Goal: Task Accomplishment & Management: Complete application form

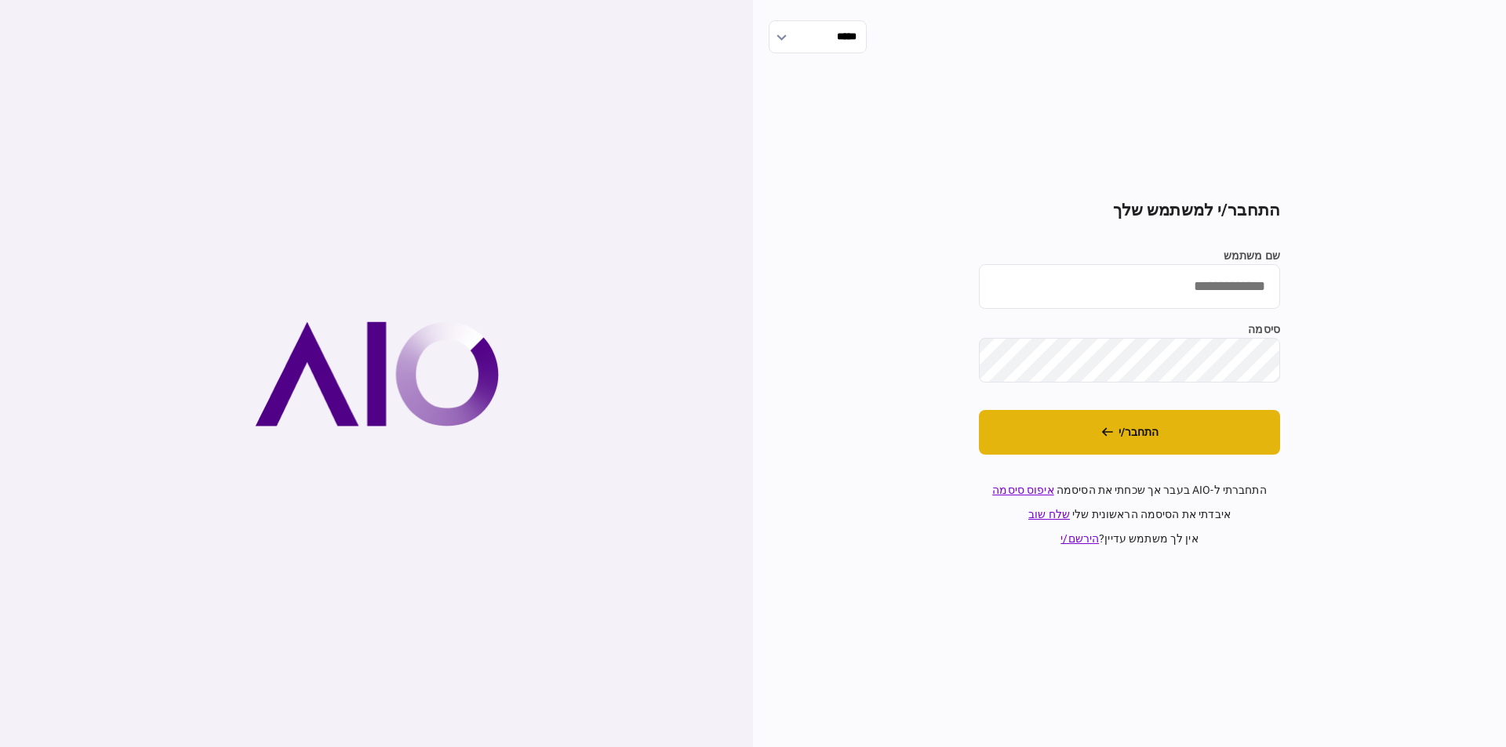
type input "**********"
click at [1173, 438] on button "התחבר/י" at bounding box center [1129, 432] width 301 height 45
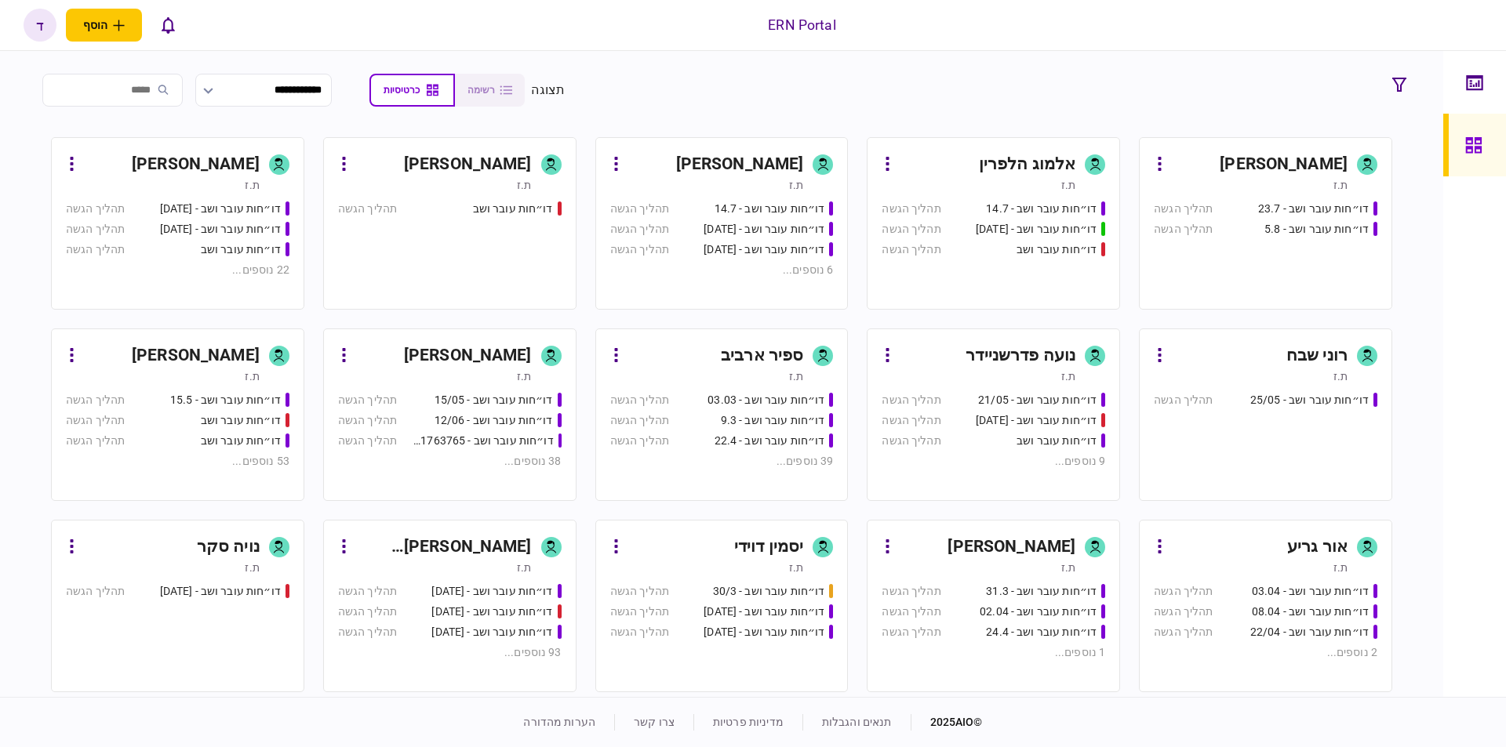
click at [71, 165] on button at bounding box center [72, 164] width 12 height 25
click at [146, 168] on div at bounding box center [753, 373] width 1506 height 747
click at [74, 169] on icon at bounding box center [72, 164] width 3 height 14
click at [261, 276] on div at bounding box center [753, 373] width 1506 height 747
click at [260, 266] on div "22 נוספים ..." at bounding box center [178, 270] width 224 height 16
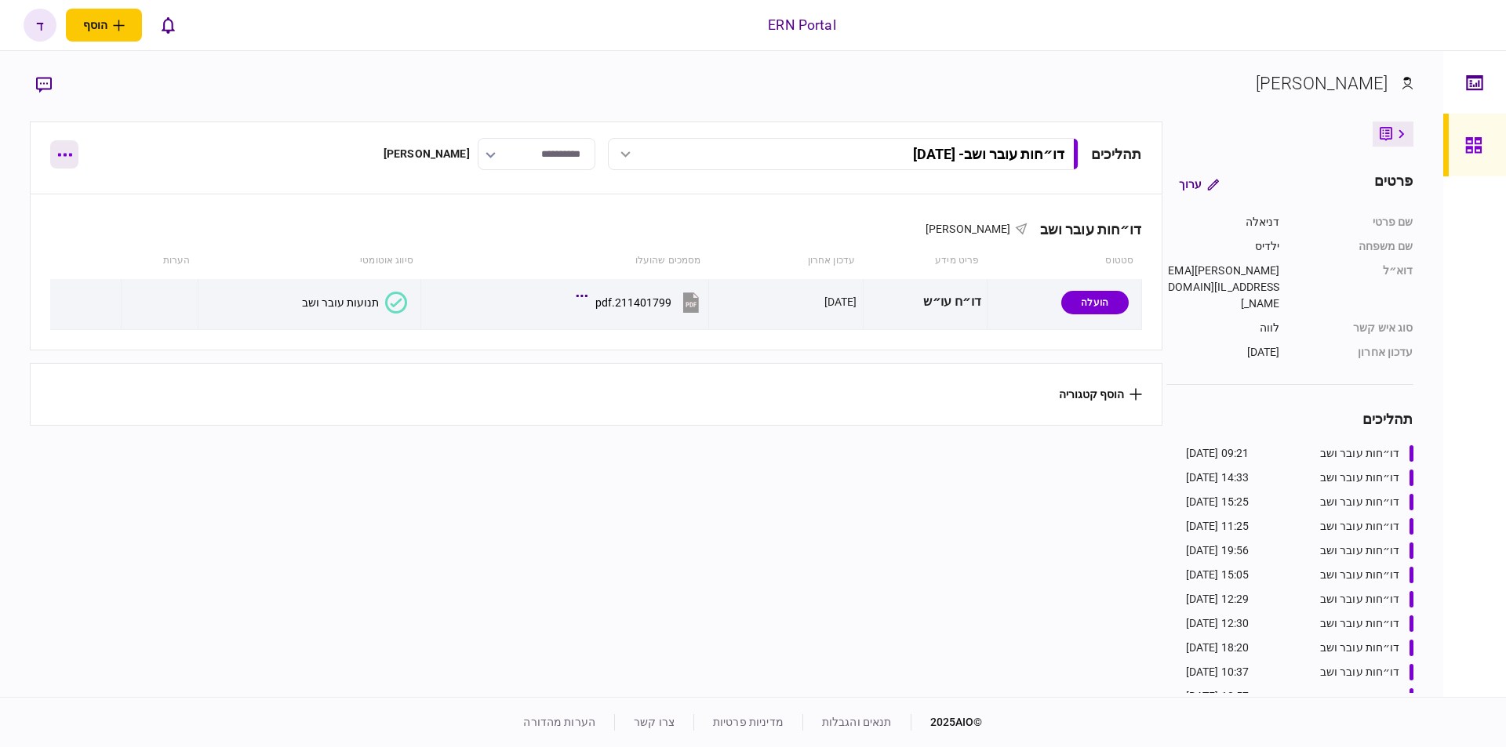
click at [62, 155] on icon "button" at bounding box center [64, 155] width 15 height 4
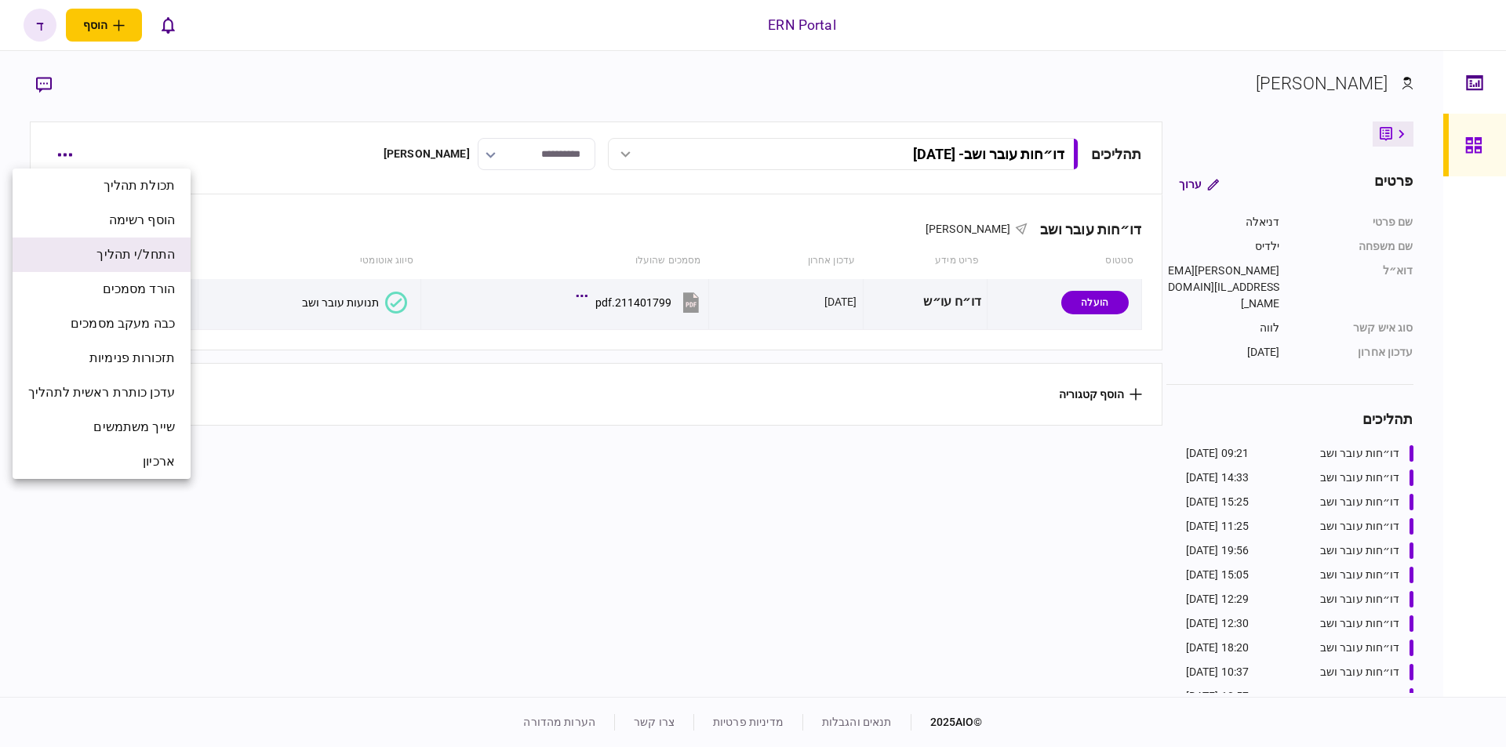
click at [117, 265] on li "התחל/י תהליך" at bounding box center [102, 255] width 178 height 35
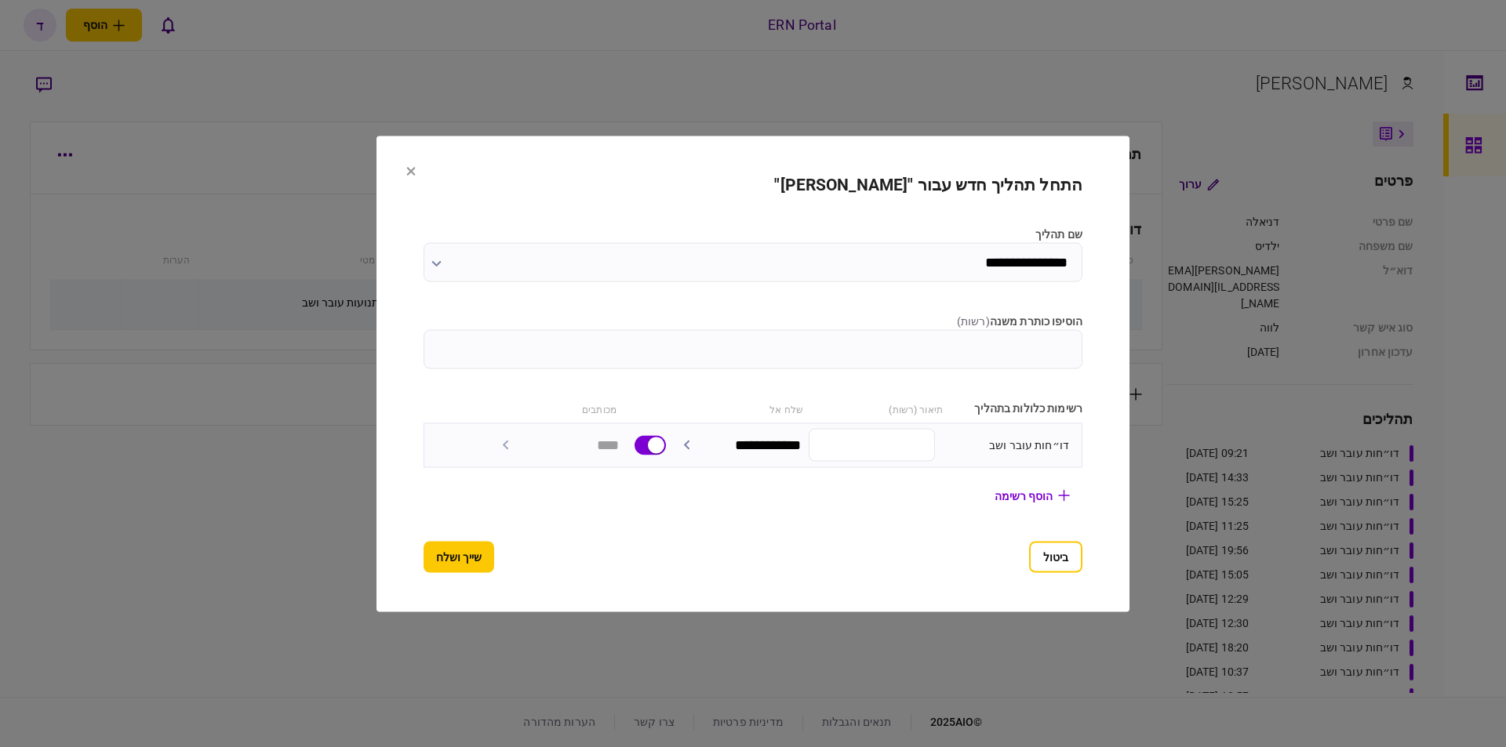
click at [943, 351] on input "הוסיפו כותרת משנה ( רשות )" at bounding box center [753, 348] width 659 height 39
type input "********"
click at [409, 564] on section "**********" at bounding box center [752, 374] width 753 height 476
click at [426, 562] on button "שייך ושלח" at bounding box center [459, 556] width 71 height 31
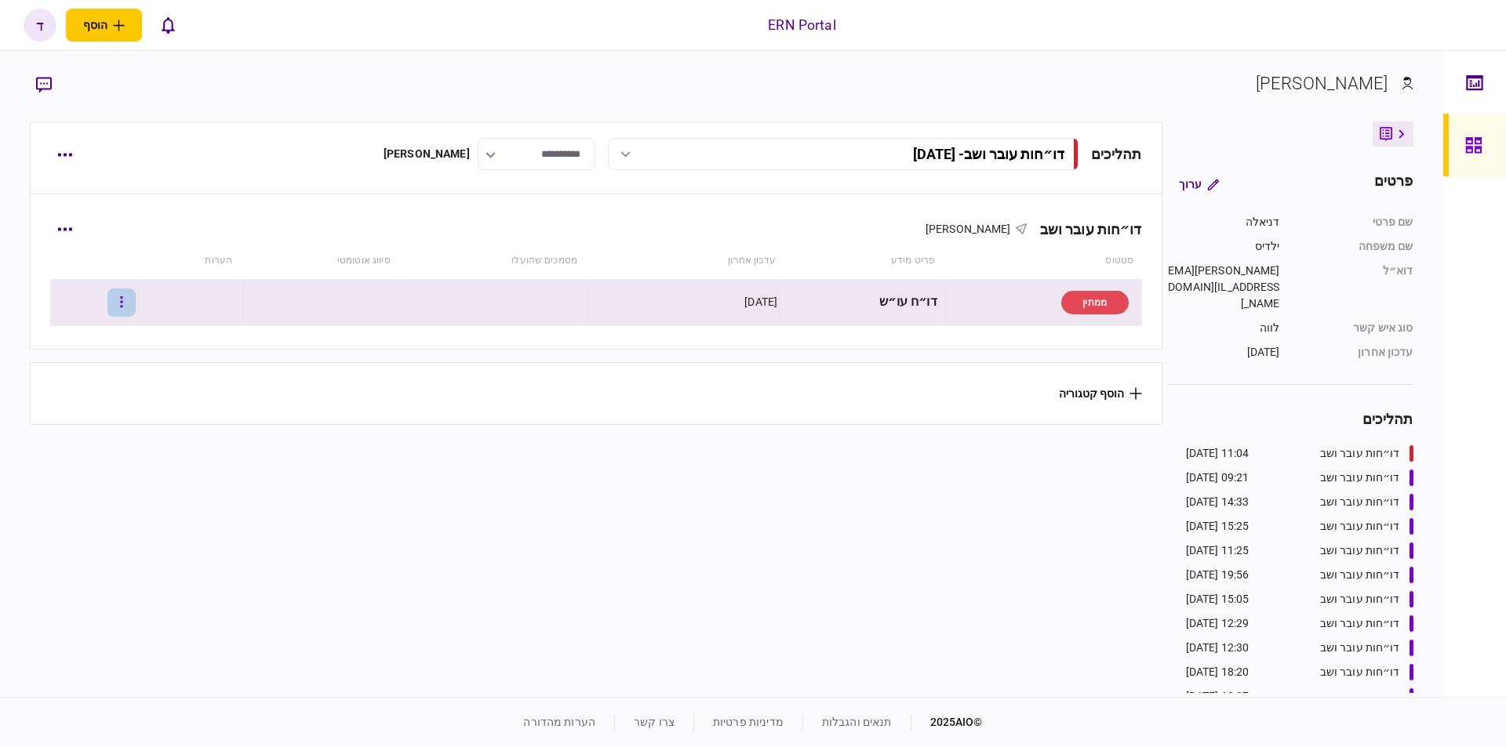
click at [124, 300] on button "button" at bounding box center [121, 303] width 28 height 28
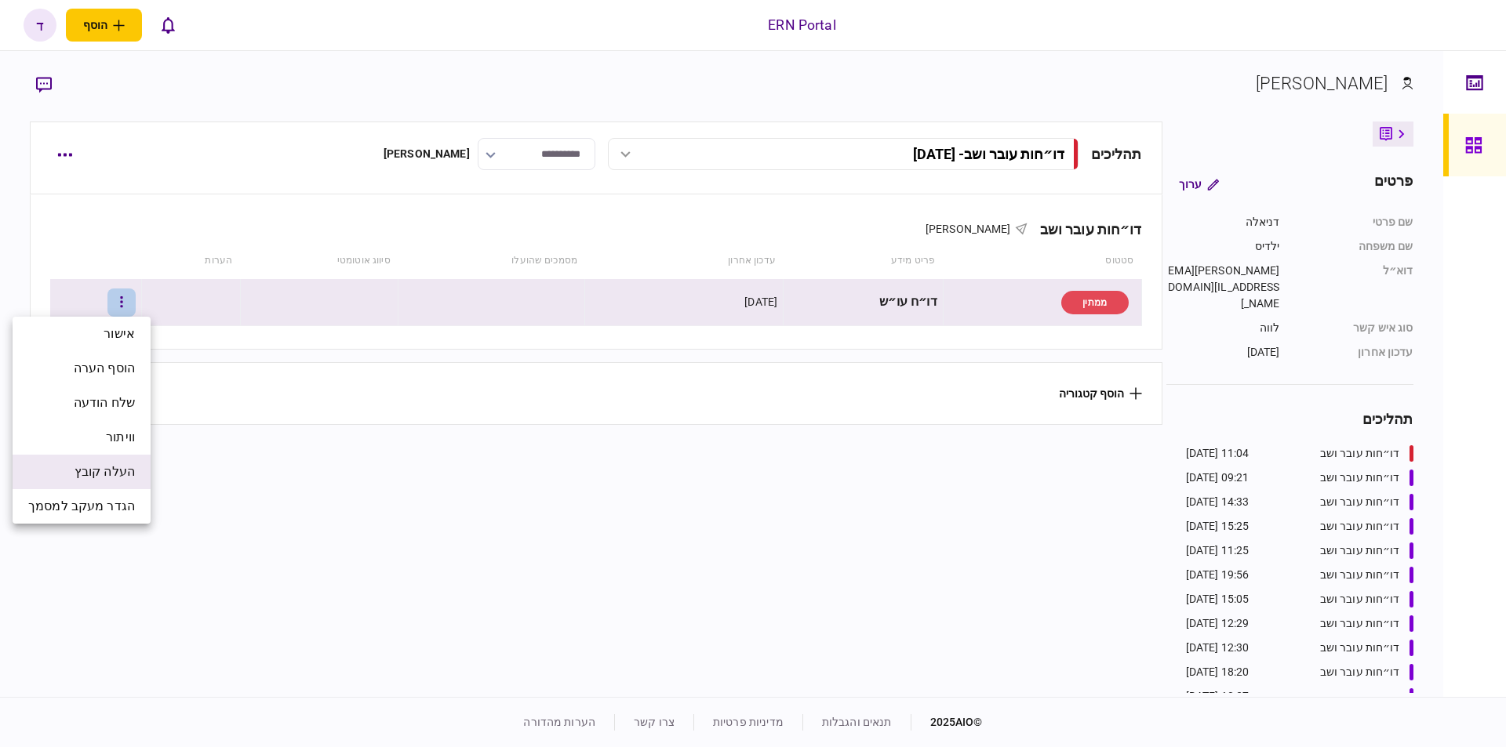
click at [131, 477] on span "העלה קובץ" at bounding box center [105, 472] width 60 height 19
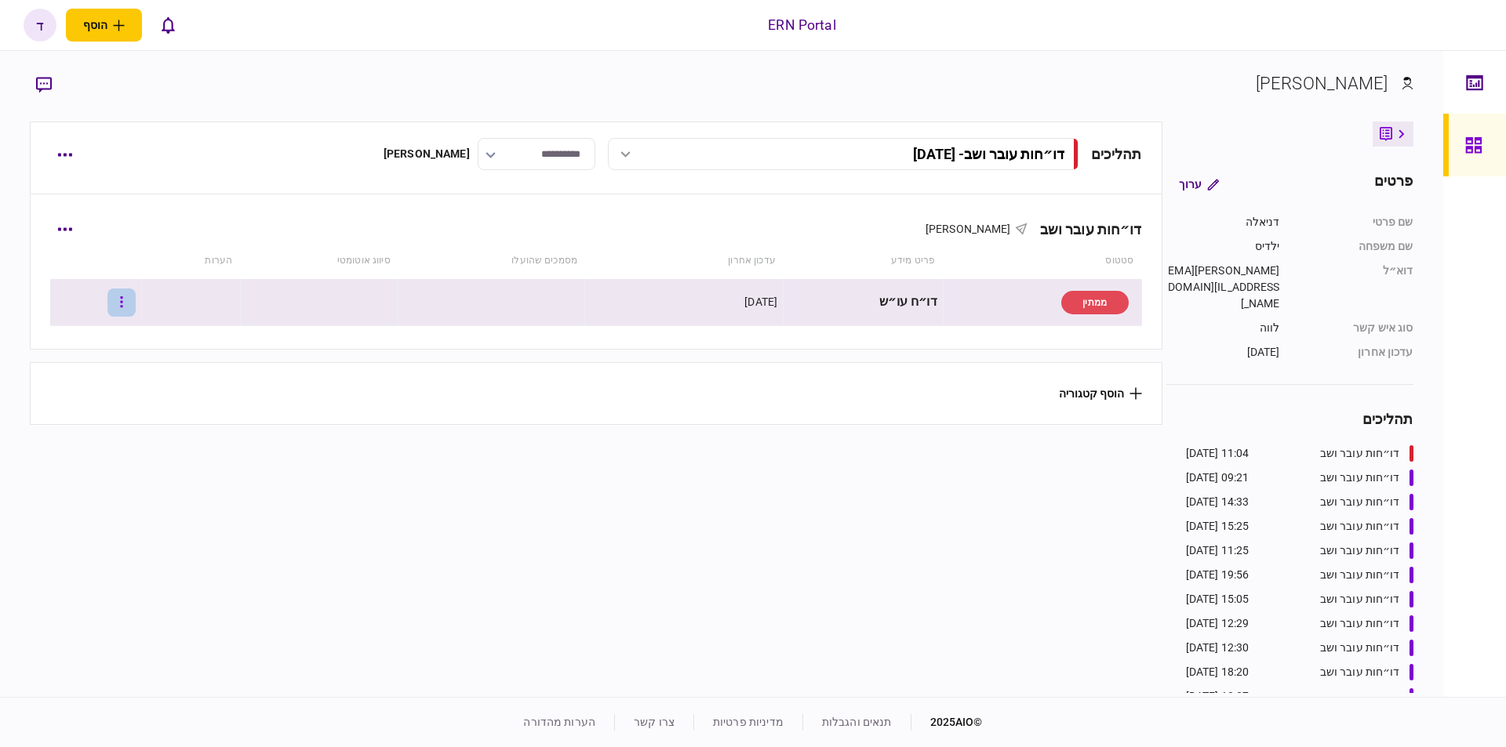
click at [127, 302] on button "button" at bounding box center [121, 303] width 28 height 28
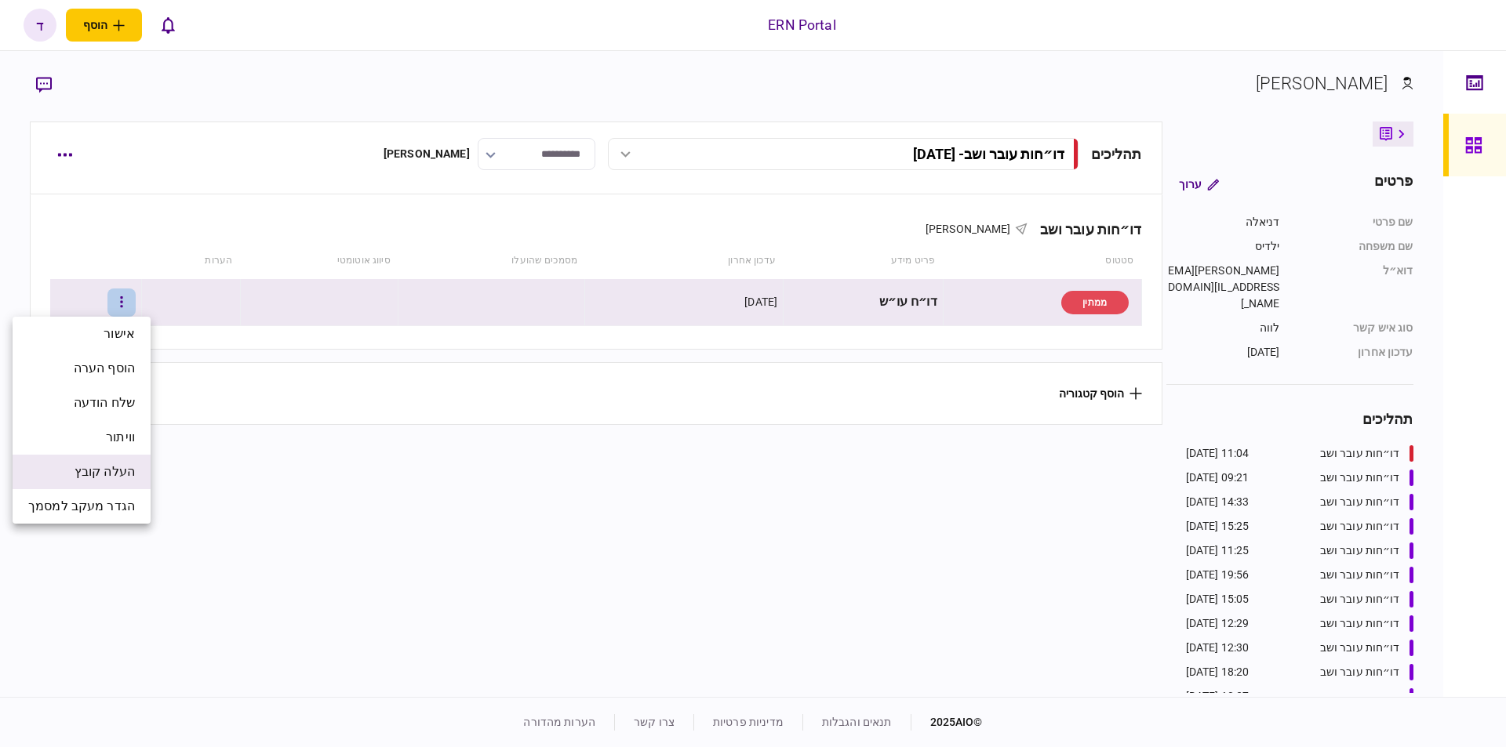
click at [119, 461] on li "העלה קובץ" at bounding box center [82, 472] width 138 height 35
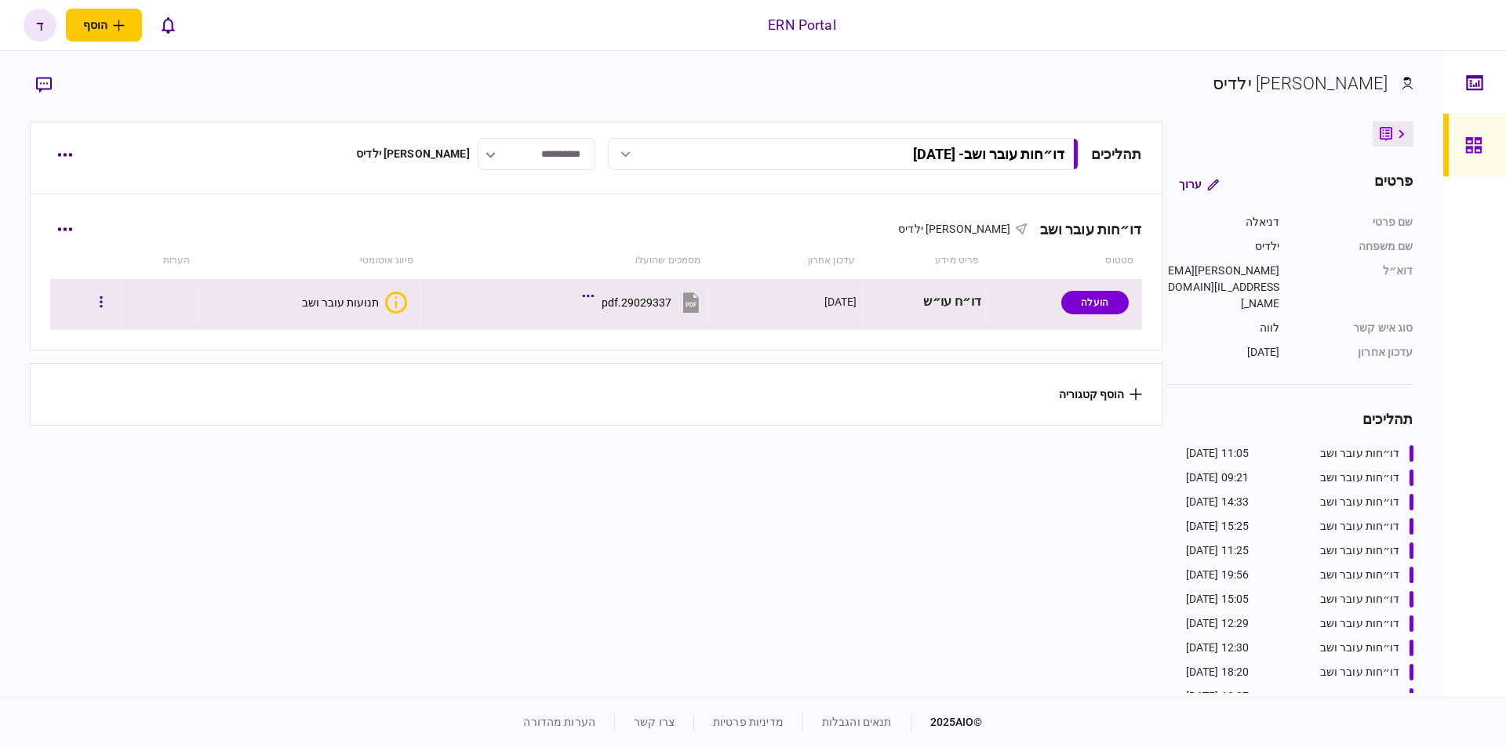
click at [339, 297] on div "תנועות עובר ושב" at bounding box center [340, 302] width 77 height 13
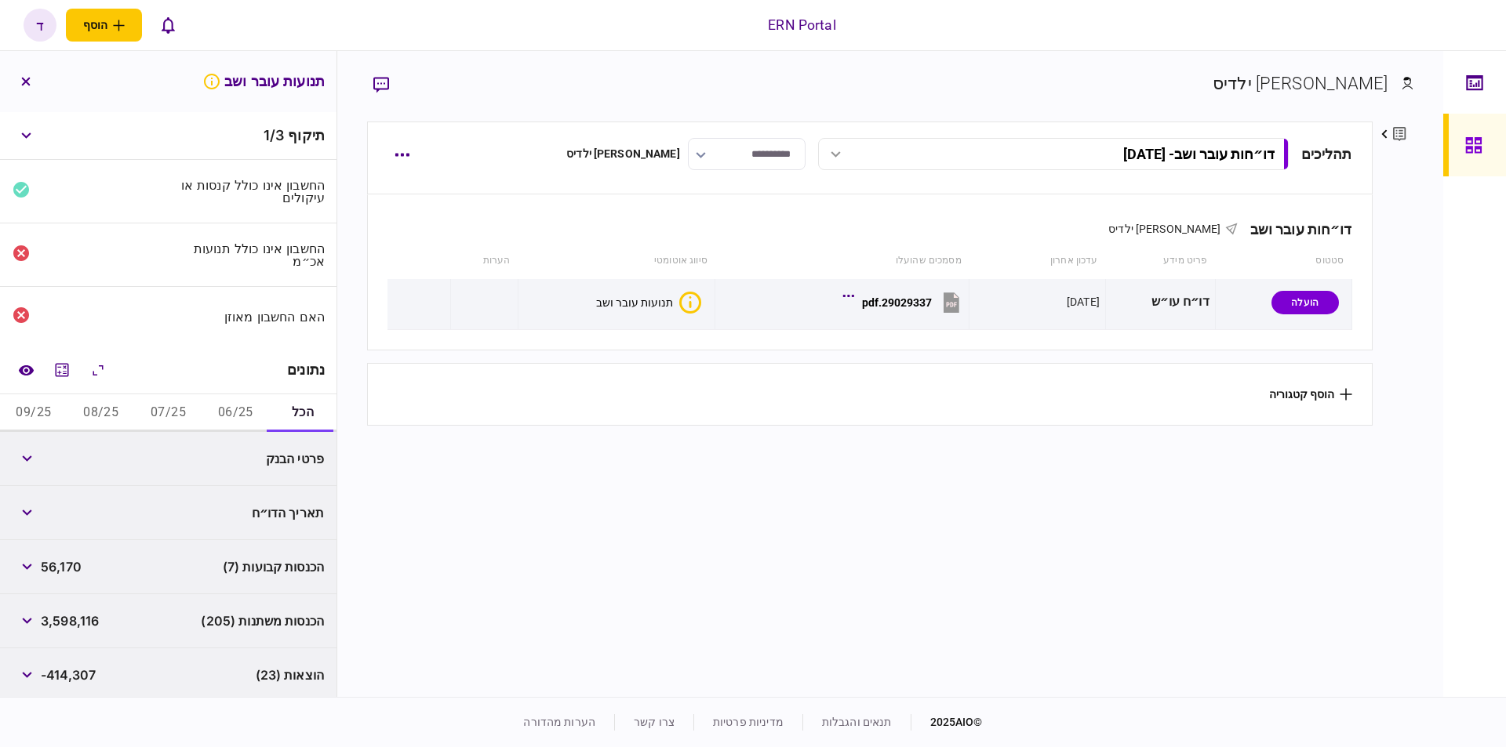
click at [231, 412] on button "06/25" at bounding box center [235, 414] width 67 height 38
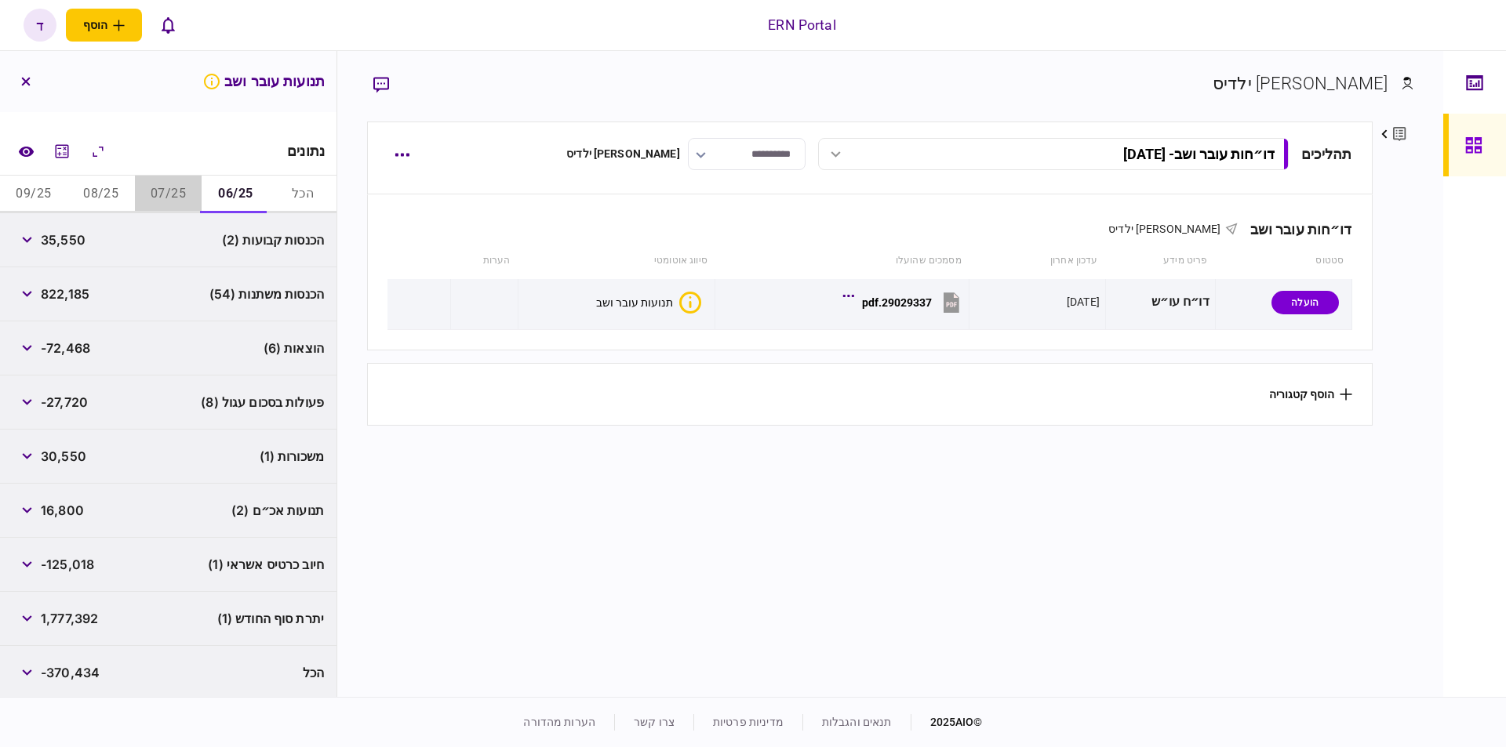
click at [171, 191] on button "07/25" at bounding box center [168, 195] width 67 height 38
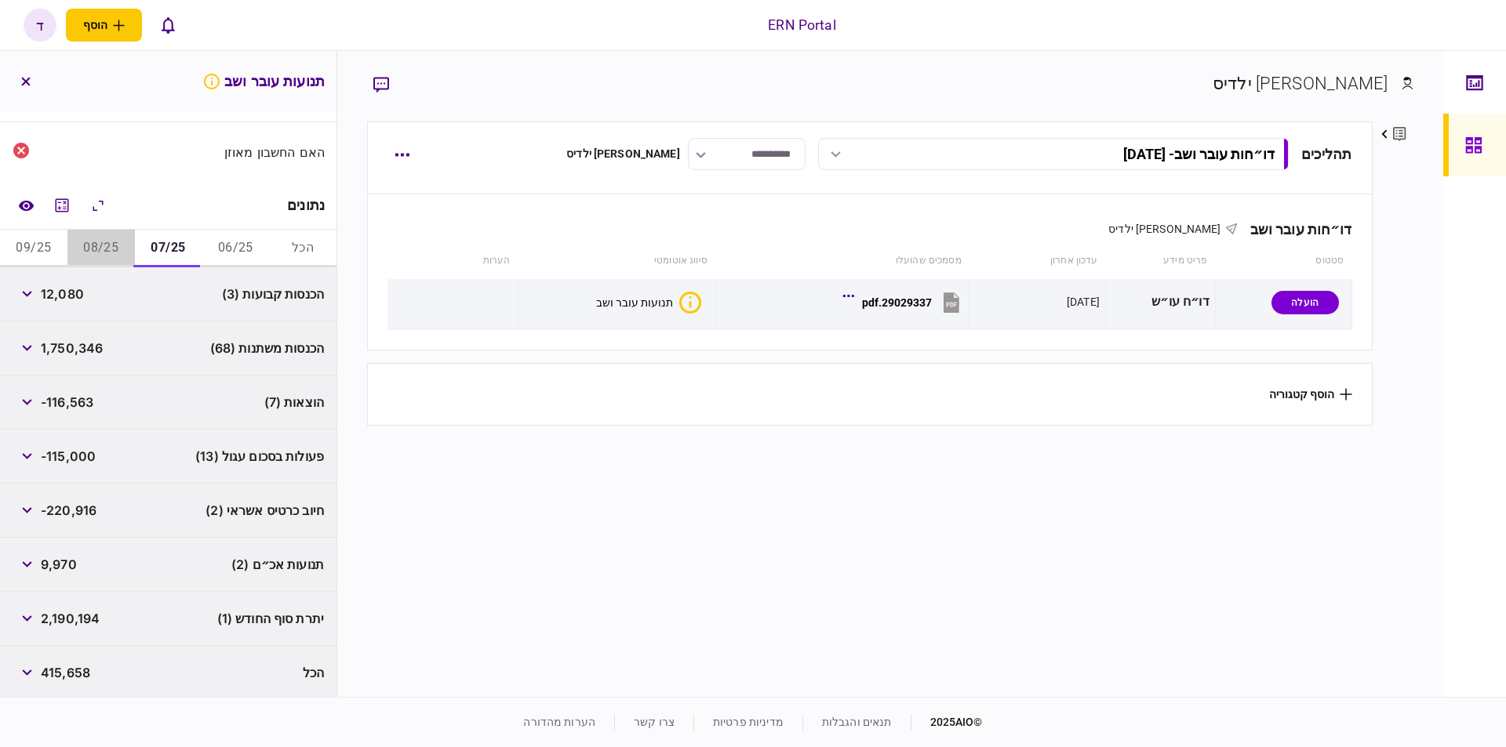
click at [122, 239] on button "08/25" at bounding box center [100, 249] width 67 height 38
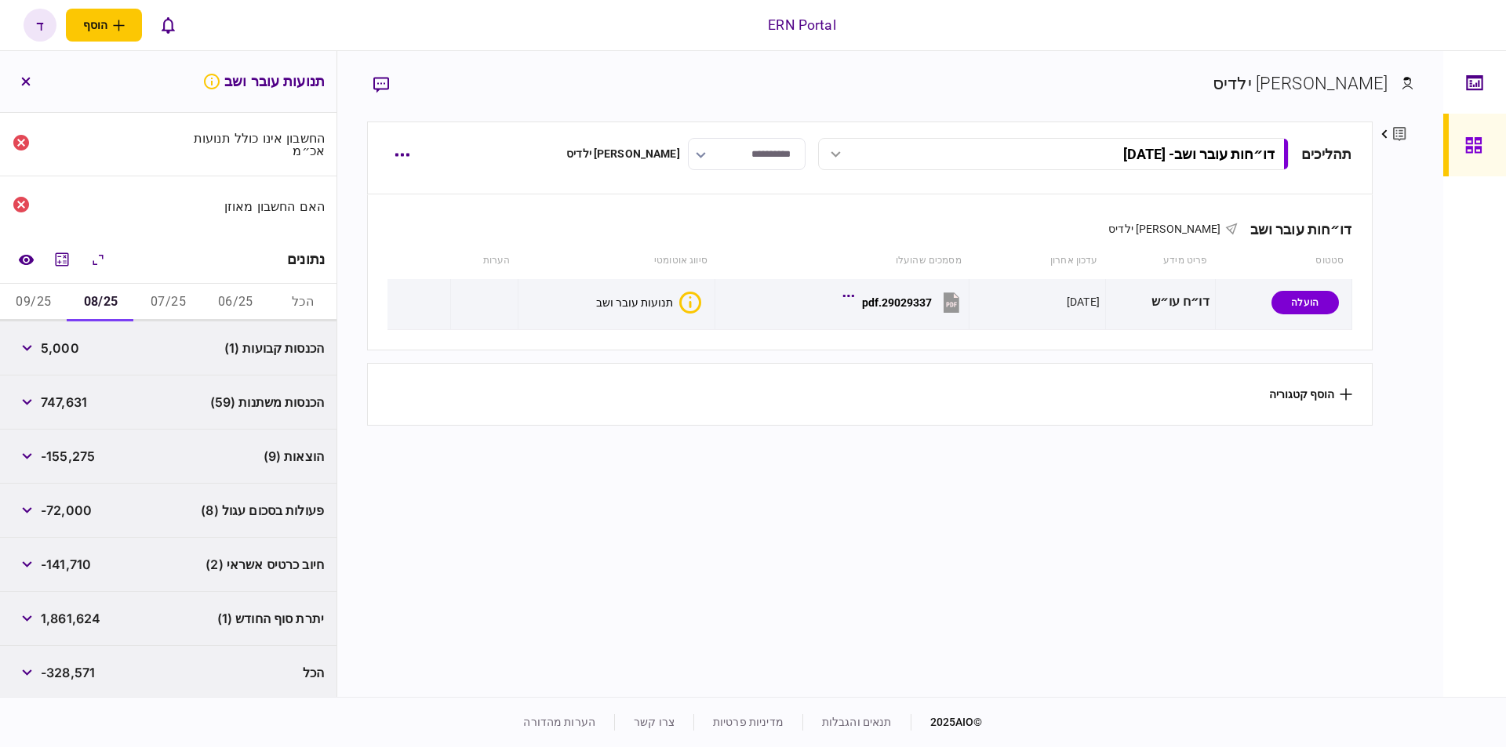
click at [40, 300] on button "09/25" at bounding box center [33, 303] width 67 height 38
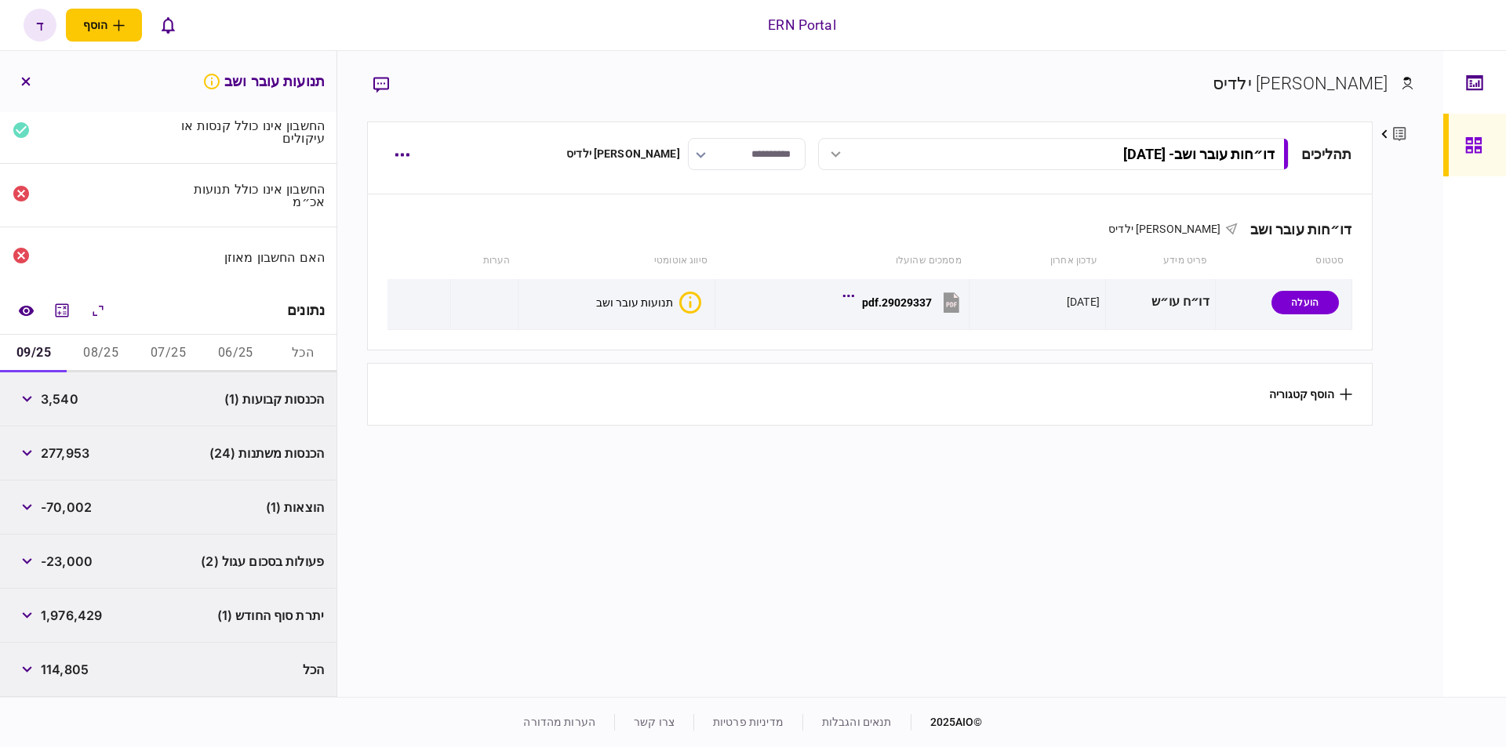
scroll to position [56, 0]
